Goal: Task Accomplishment & Management: Use online tool/utility

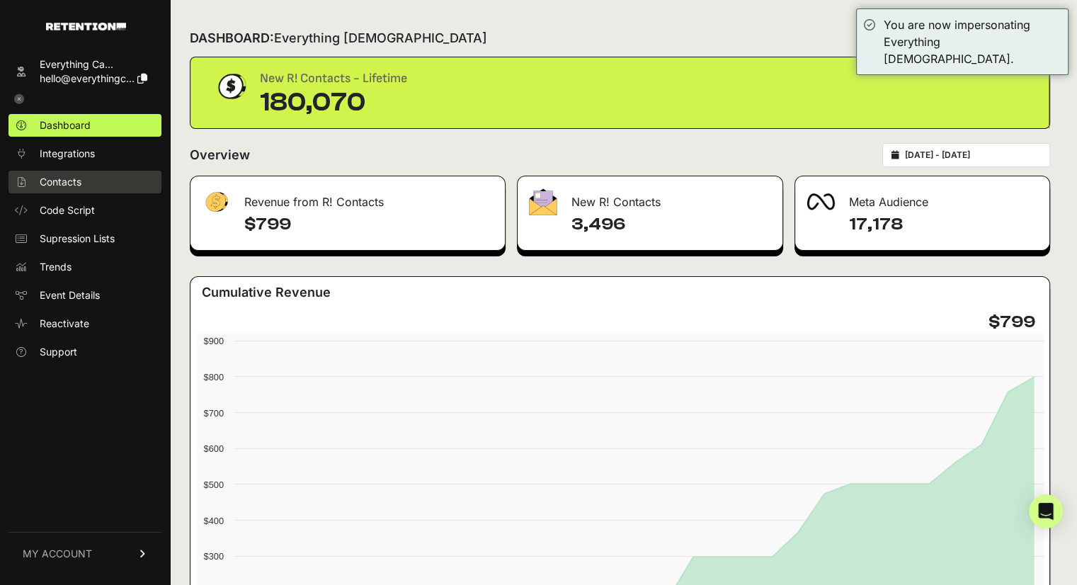
click at [68, 185] on span "Contacts" at bounding box center [61, 182] width 42 height 14
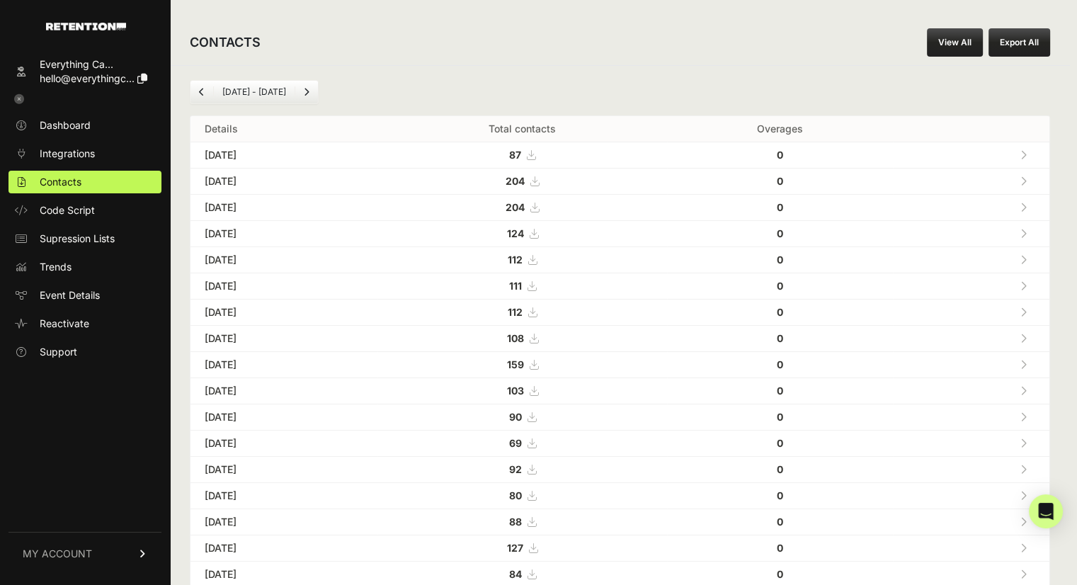
click at [966, 42] on link "View All" at bounding box center [955, 42] width 56 height 28
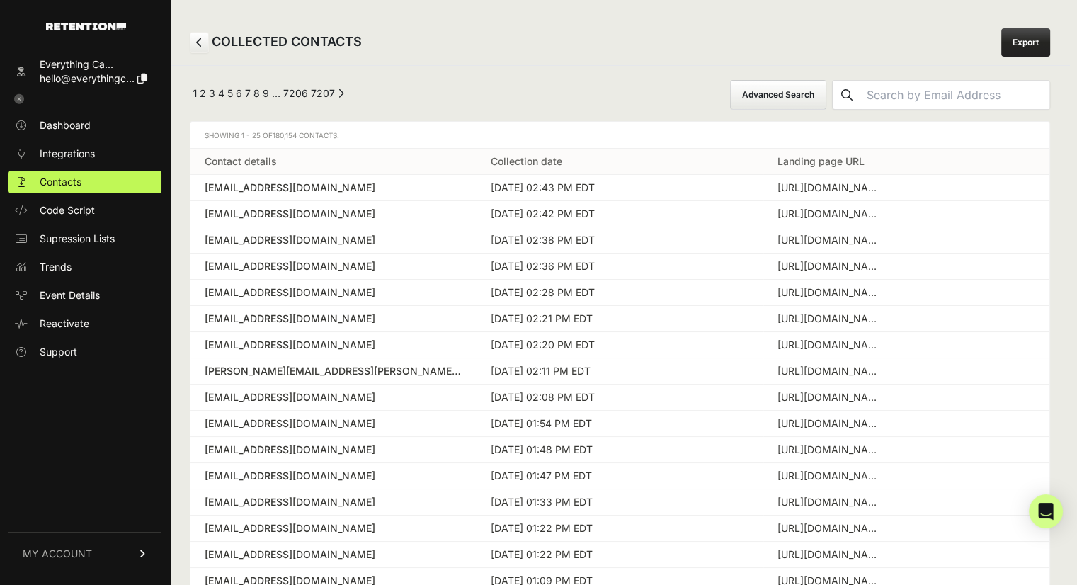
click at [816, 96] on button "Advanced Search" at bounding box center [778, 95] width 96 height 30
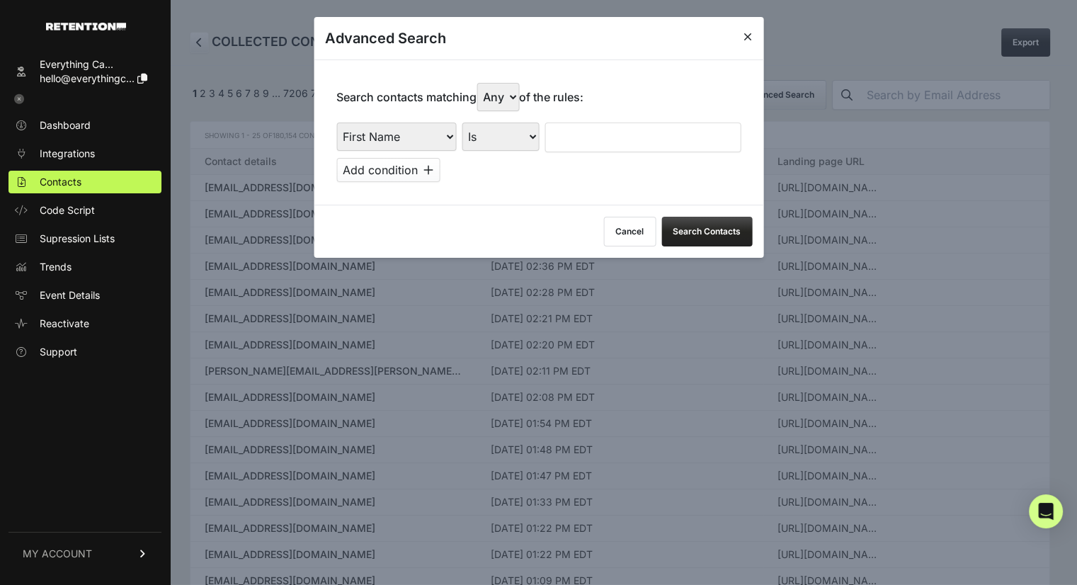
click at [411, 128] on select "First Name Last Name State City Email Email Domain Landing Domain Landing Page …" at bounding box center [396, 136] width 120 height 28
select select "landing_page_url"
click at [336, 122] on select "First Name Last Name State City Email Email Domain Landing Domain Landing Page …" at bounding box center [396, 136] width 120 height 28
click at [511, 135] on select "Is Is not Contains Starts with" at bounding box center [500, 136] width 77 height 28
select select "contains"
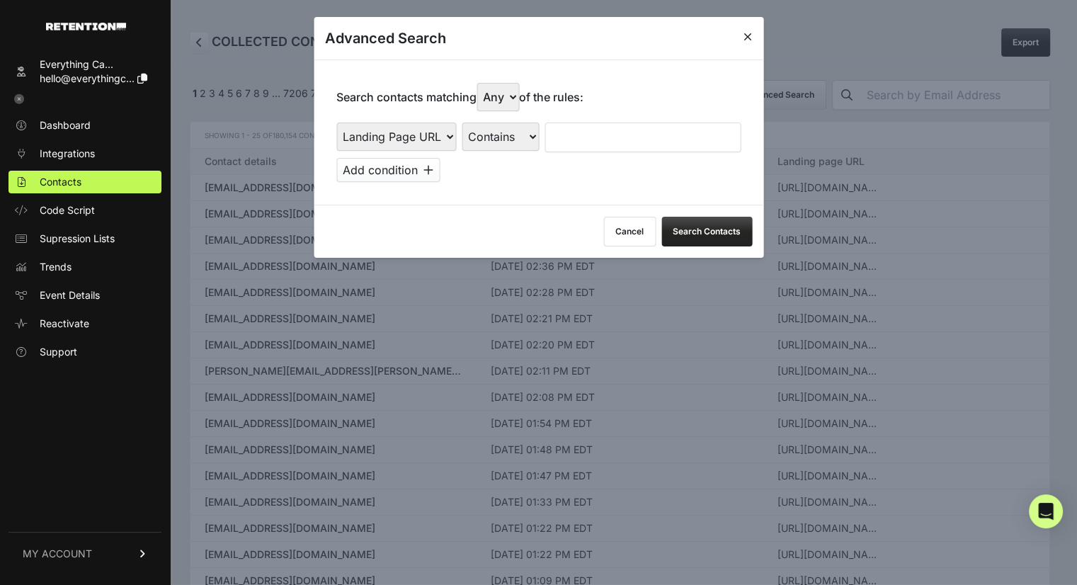
click at [462, 122] on select "Is Is not Contains Starts with" at bounding box center [500, 136] width 77 height 28
click at [600, 142] on input "text" at bounding box center [642, 137] width 196 height 30
type input "everysacredsunday"
click at [707, 222] on button "Search Contacts" at bounding box center [706, 232] width 91 height 30
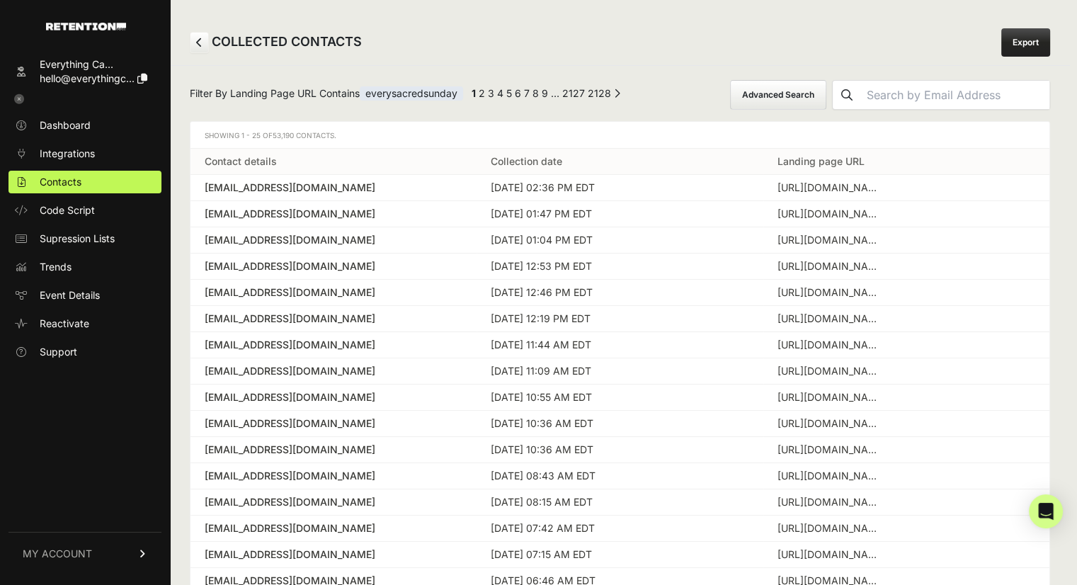
click at [1040, 42] on link "Export" at bounding box center [1025, 42] width 49 height 28
click at [609, 35] on div "COLLECTED CONTACTS Export" at bounding box center [620, 42] width 900 height 45
